Goal: Use online tool/utility: Use online tool/utility

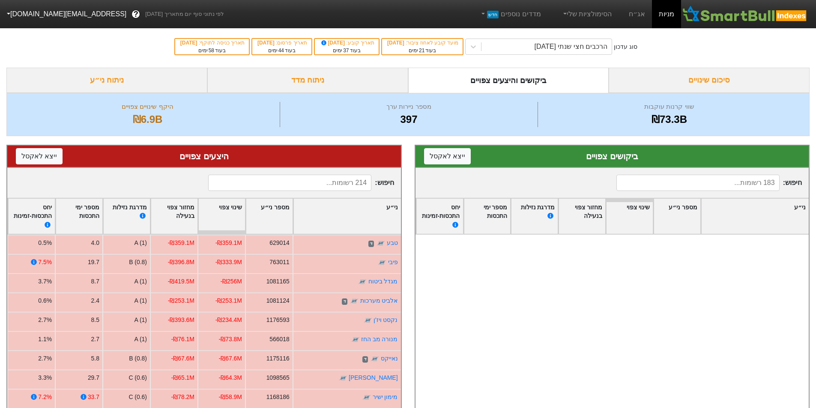
scroll to position [1884, 0]
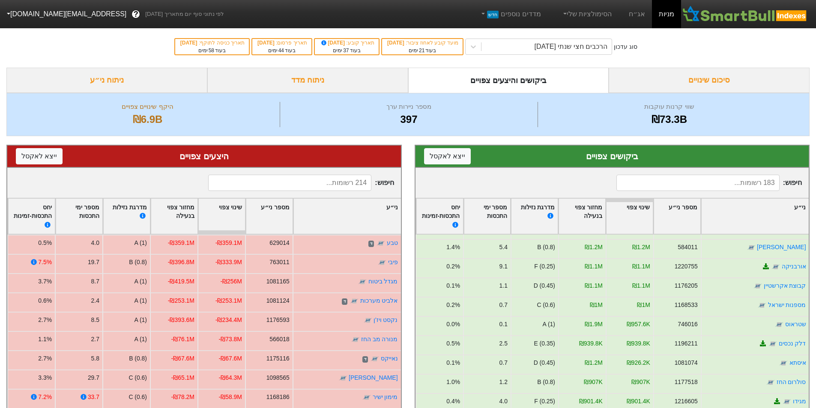
click at [650, 77] on div "סיכום שינויים" at bounding box center [709, 80] width 201 height 25
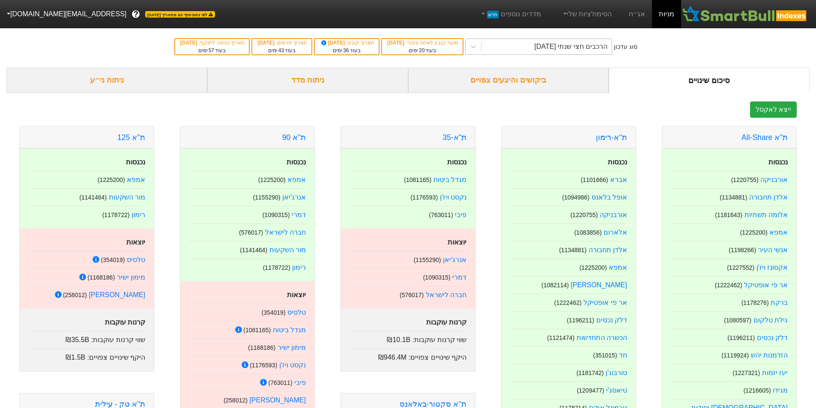
click at [603, 47] on div "הרכבים חצי שנתי [DATE]" at bounding box center [570, 47] width 73 height 10
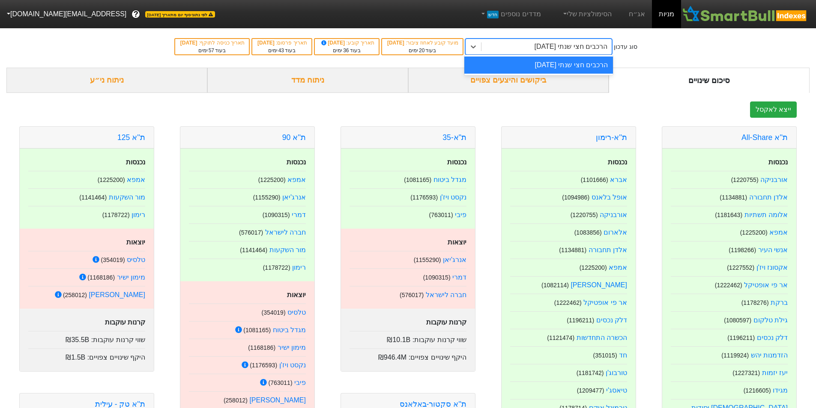
click at [603, 47] on div "הרכבים חצי שנתי [DATE]" at bounding box center [570, 47] width 73 height 10
click at [547, 81] on div "ביקושים והיצעים צפויים" at bounding box center [508, 80] width 201 height 25
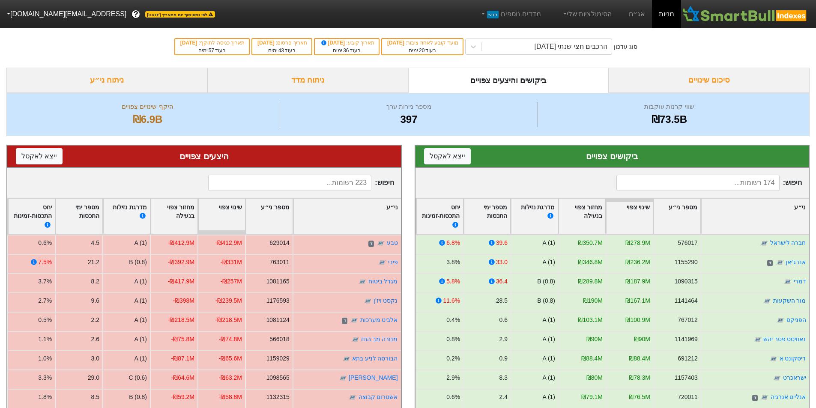
click at [763, 183] on input at bounding box center [697, 183] width 163 height 16
type input "גילת"
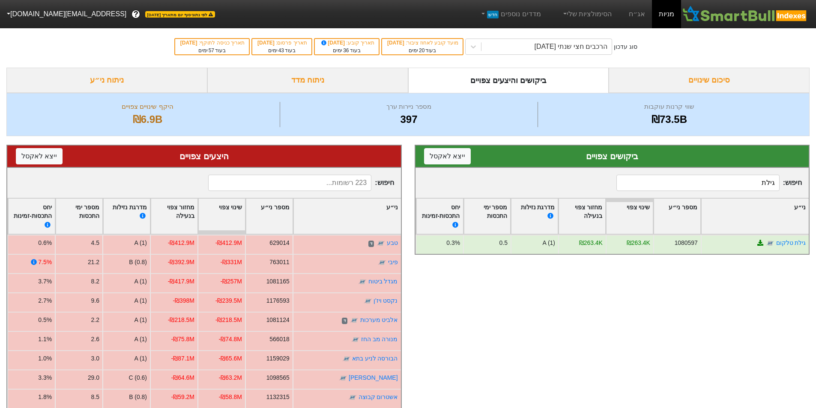
click at [767, 182] on input "גילת" at bounding box center [697, 183] width 163 height 16
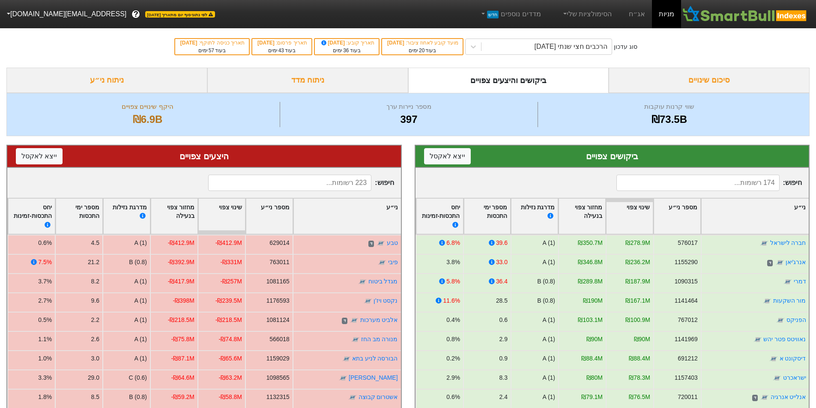
click at [353, 185] on input at bounding box center [289, 183] width 163 height 16
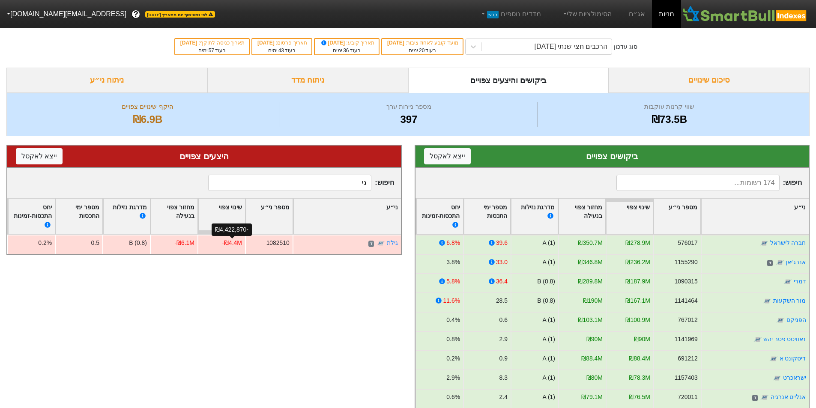
type input "ג"
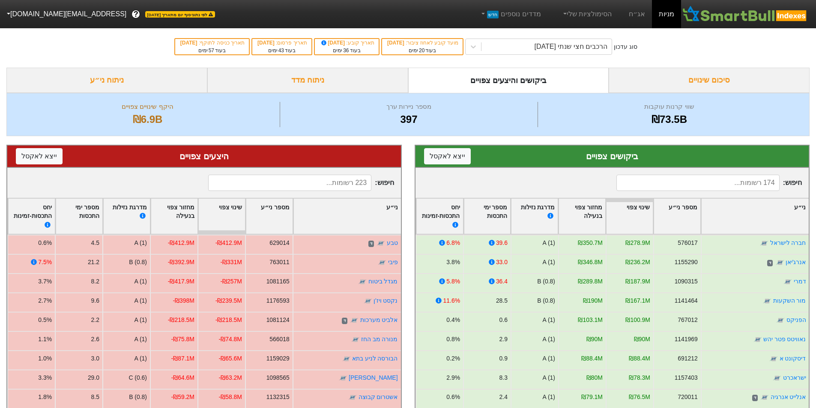
click at [737, 77] on div "סיכום שינויים" at bounding box center [709, 80] width 201 height 25
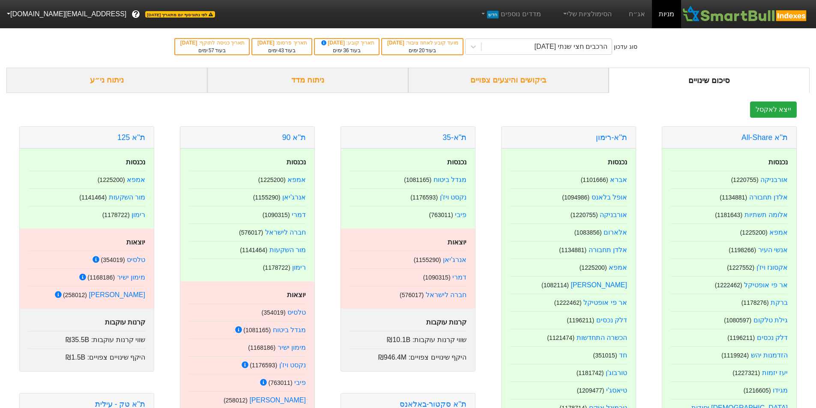
click at [575, 84] on div "ביקושים והיצעים צפויים" at bounding box center [508, 80] width 201 height 25
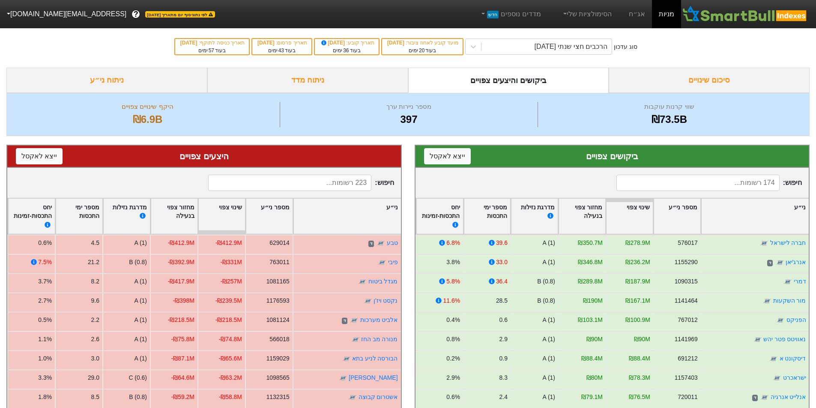
click at [654, 74] on div "סיכום שינויים" at bounding box center [709, 80] width 201 height 25
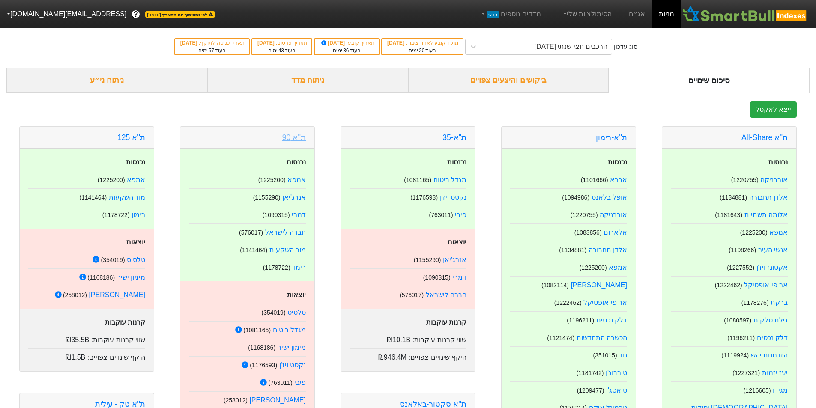
click at [299, 136] on link "ת''א 90" at bounding box center [294, 137] width 24 height 9
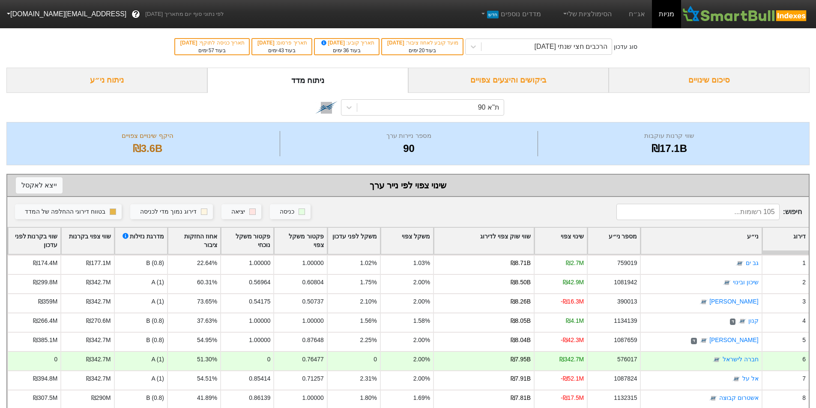
click at [650, 71] on div "סיכום שינויים" at bounding box center [709, 80] width 201 height 25
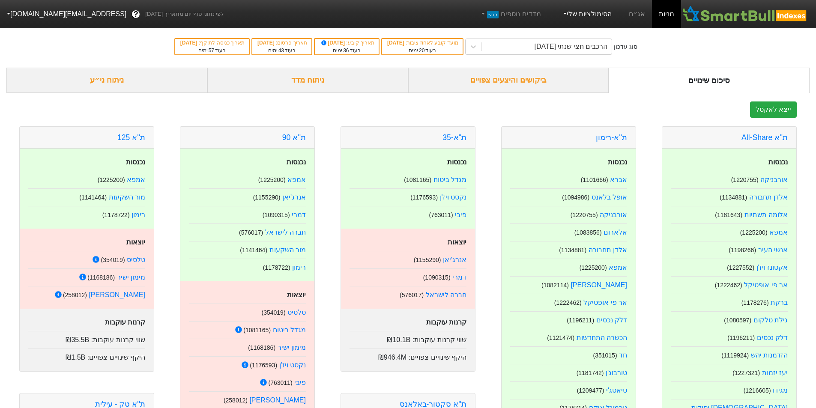
click at [568, 14] on link "הסימולציות שלי" at bounding box center [586, 14] width 57 height 17
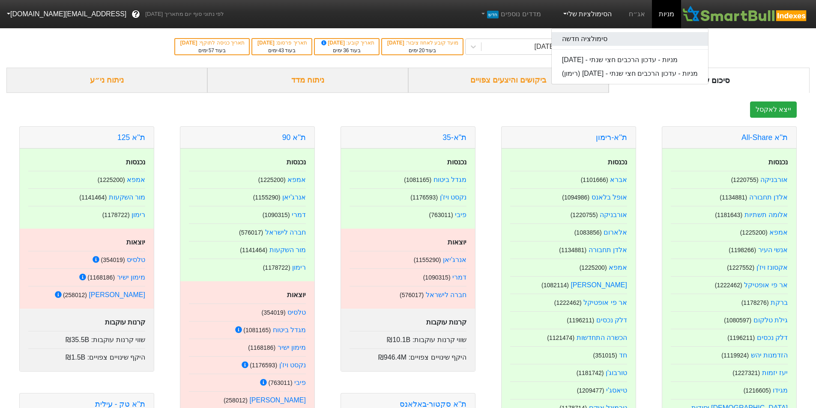
click at [582, 38] on link "סימולציה חדשה" at bounding box center [630, 39] width 156 height 14
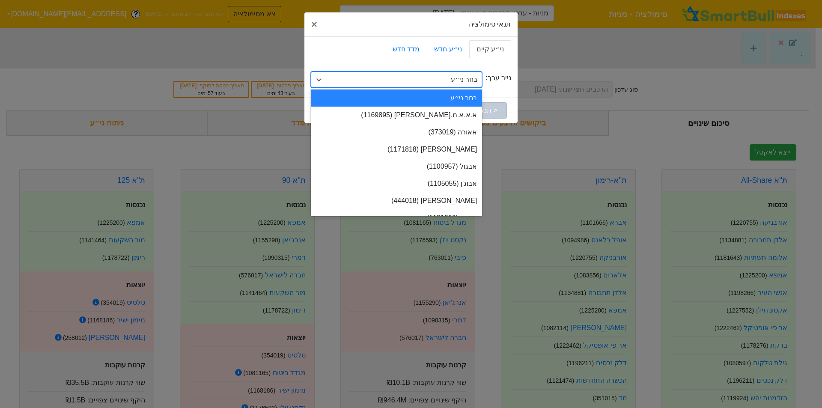
click at [451, 82] on div "בחר ני״ע" at bounding box center [404, 79] width 155 height 15
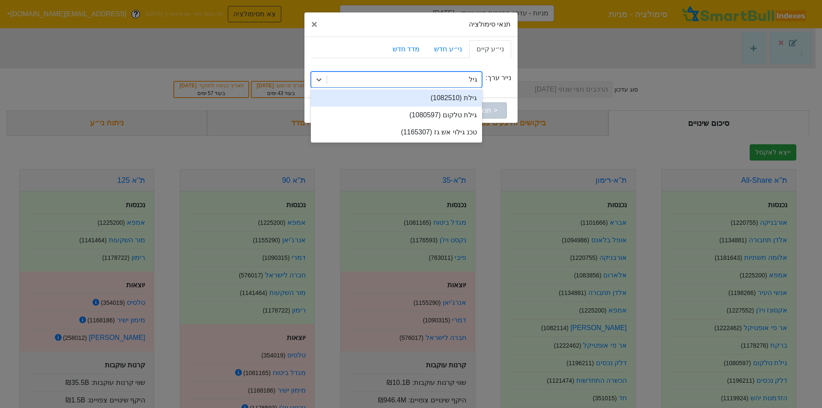
type input "גילת"
click at [454, 99] on div "גילת (1082510)" at bounding box center [396, 98] width 171 height 17
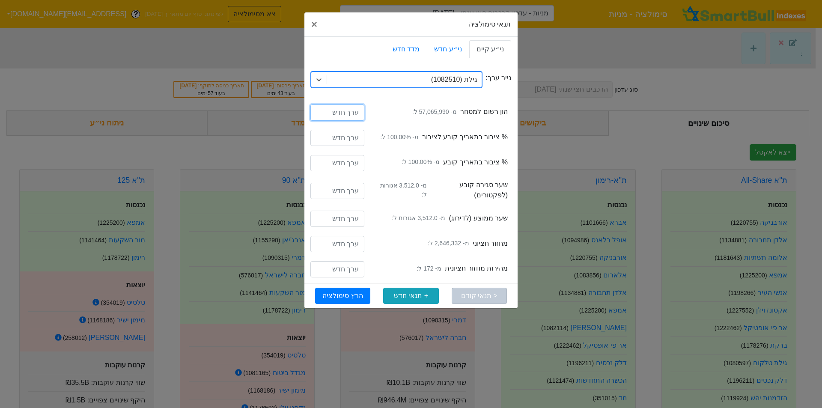
click at [342, 112] on input "number" at bounding box center [337, 112] width 54 height 16
type input "65000000"
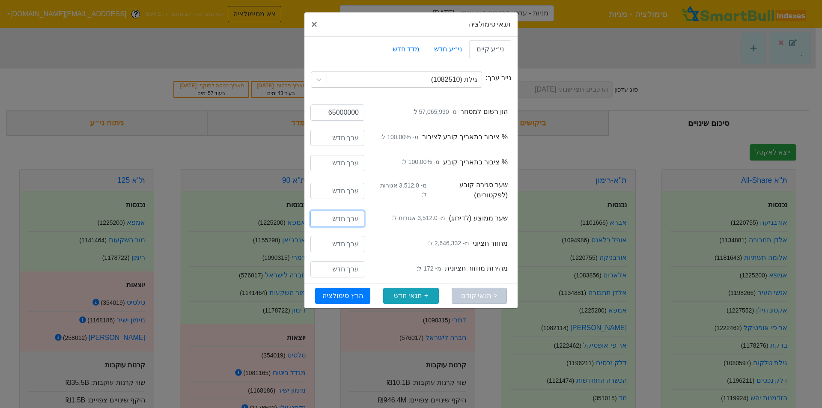
click at [349, 219] on input "number" at bounding box center [337, 219] width 54 height 16
type input "4100"
click at [352, 294] on button "הרץ סימולציה" at bounding box center [342, 296] width 55 height 16
type input "מניות - עדכון הרכבים חצי שנתי - [DATE] (גילת)"
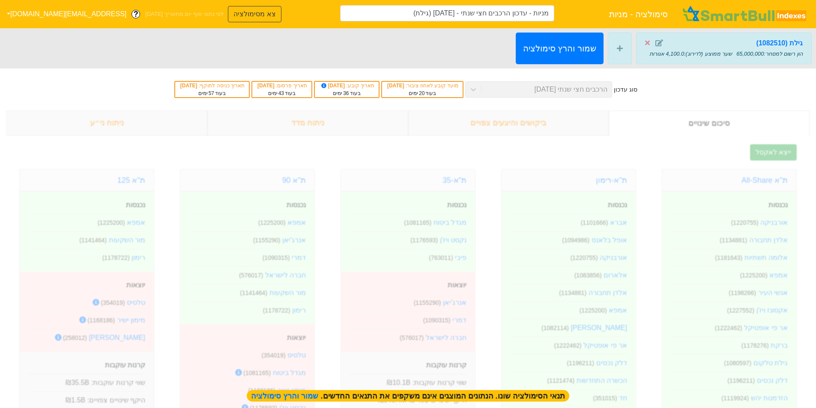
type input "מניות - עדכון הרכבים חצי שנתי - [DATE] (גילת)"
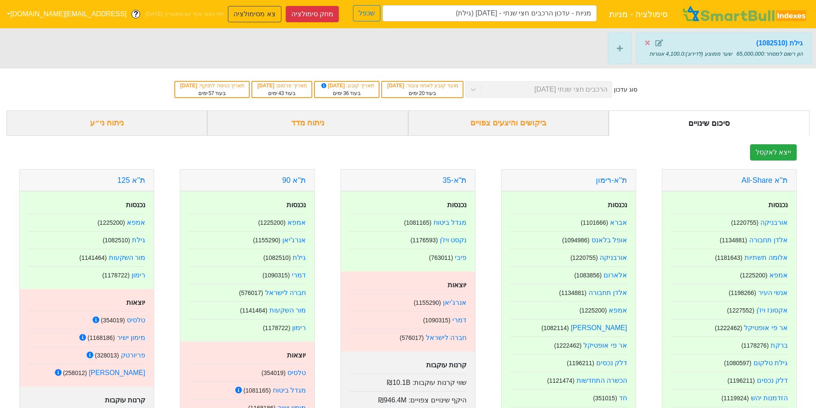
click at [528, 128] on div "ביקושים והיצעים צפויים" at bounding box center [508, 122] width 201 height 25
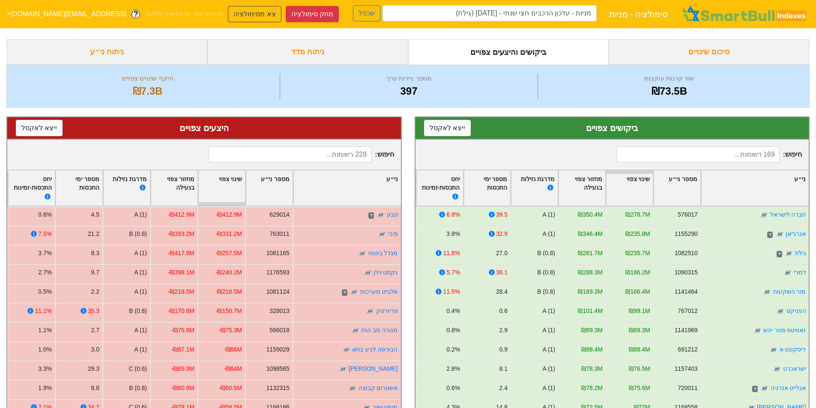
scroll to position [86, 0]
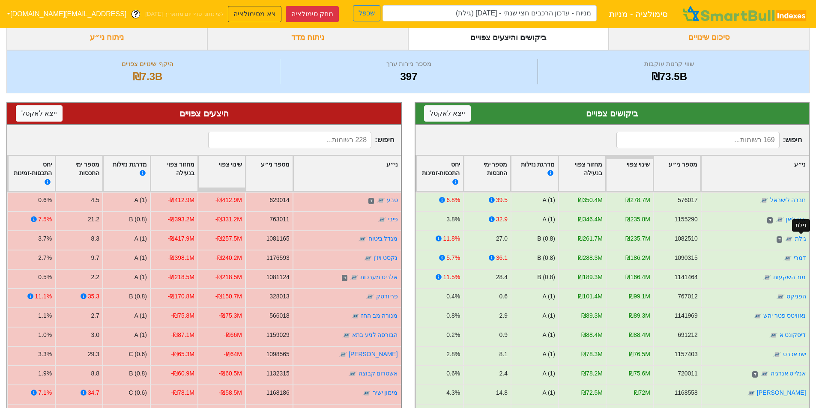
click at [797, 239] on link "גילת" at bounding box center [799, 238] width 11 height 7
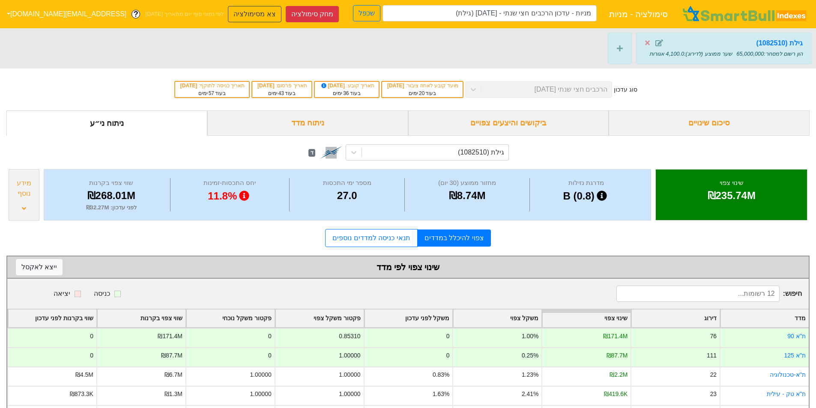
click at [33, 209] on div "מידע נוסף" at bounding box center [24, 194] width 31 height 51
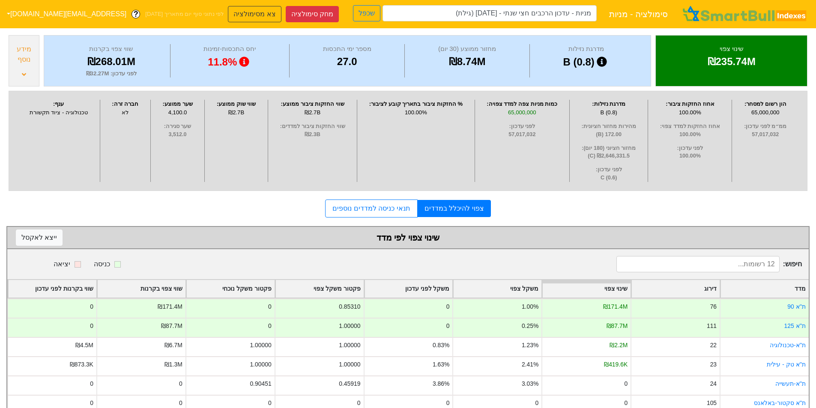
scroll to position [272, 0]
